Goal: Navigation & Orientation: Find specific page/section

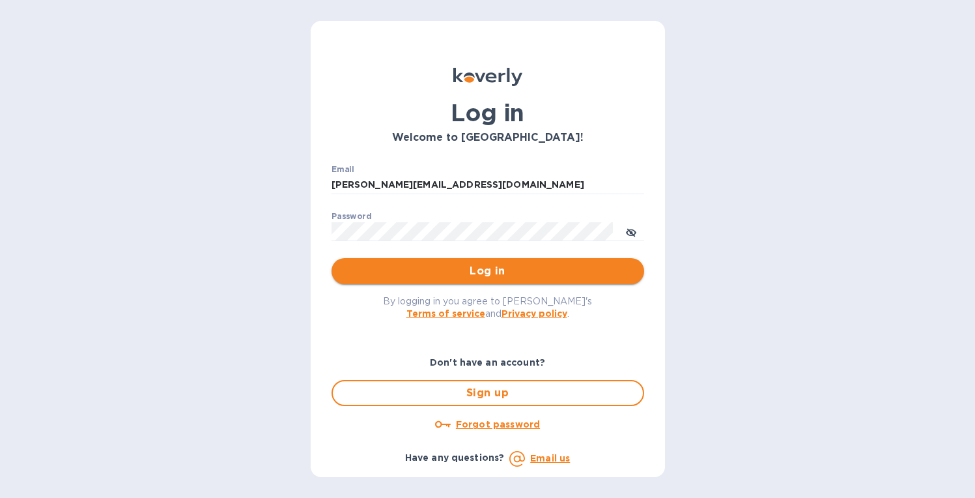
click at [497, 270] on span "Log in" at bounding box center [488, 271] width 292 height 16
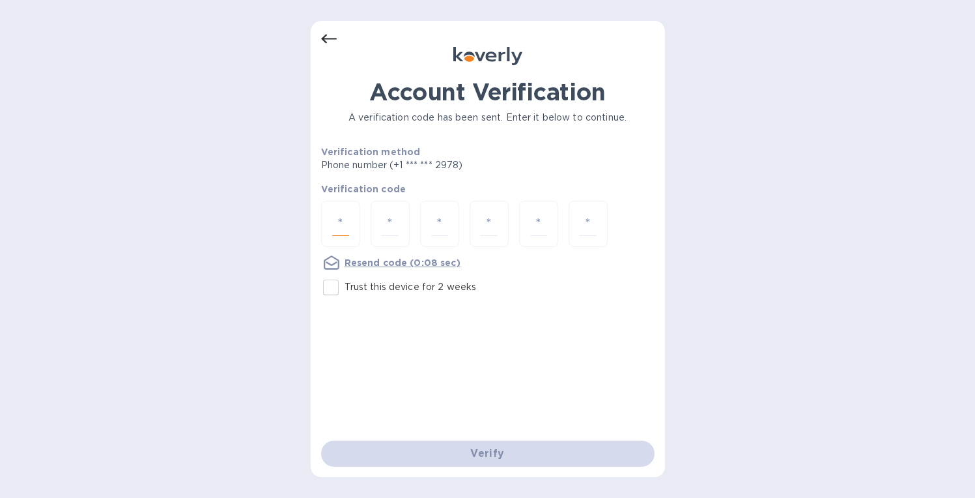
click at [341, 225] on input "number" at bounding box center [340, 224] width 17 height 24
type input "9"
type input "5"
type input "3"
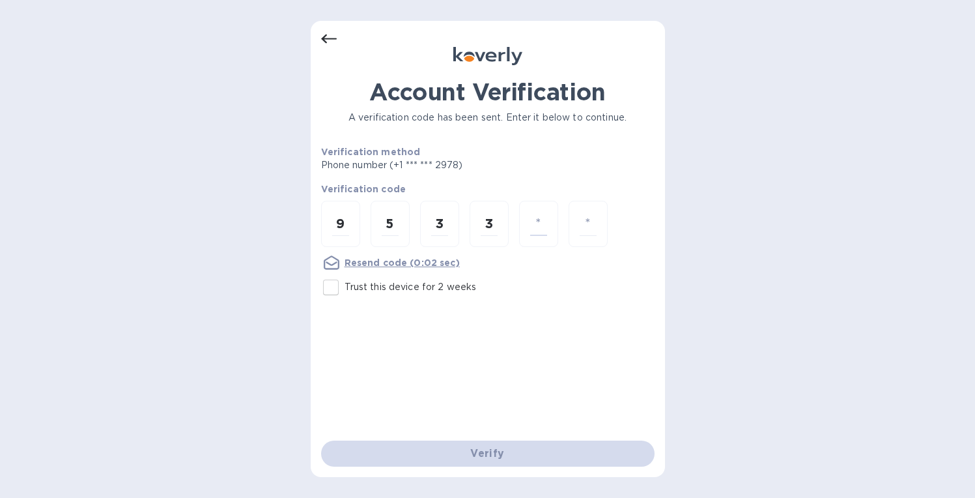
type input "5"
type input "4"
